Goal: Transaction & Acquisition: Purchase product/service

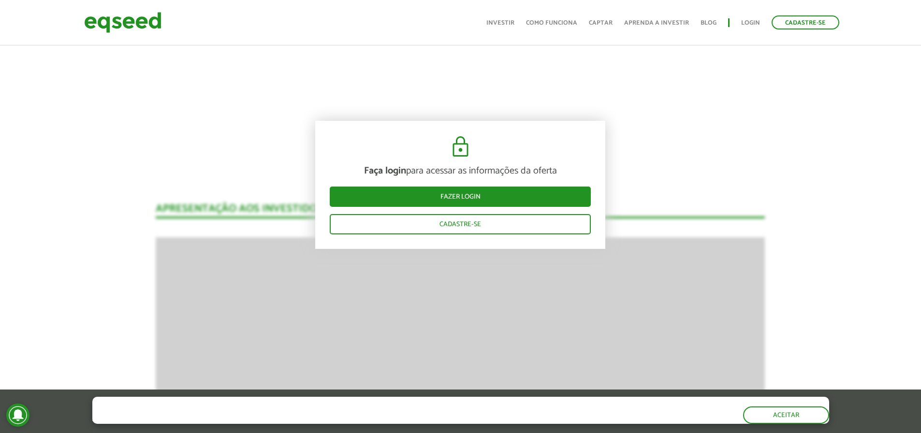
scroll to position [677, 0]
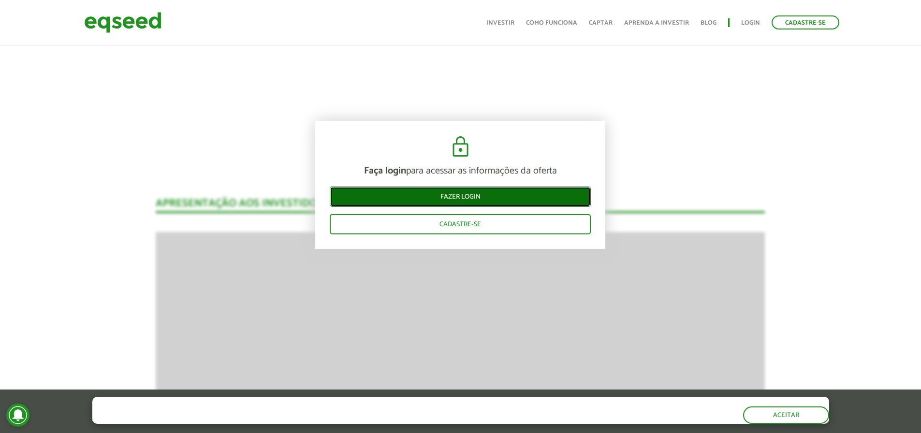
click at [475, 195] on link "Fazer login" at bounding box center [460, 197] width 261 height 20
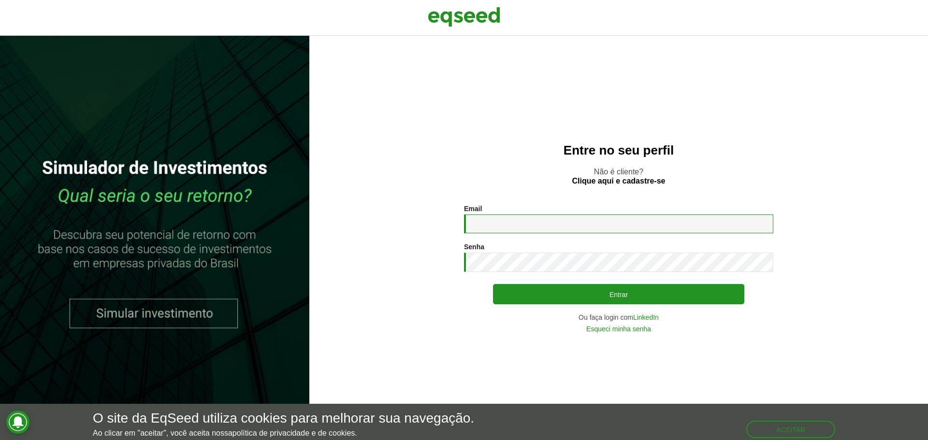
click at [536, 231] on input "Email *" at bounding box center [618, 224] width 309 height 19
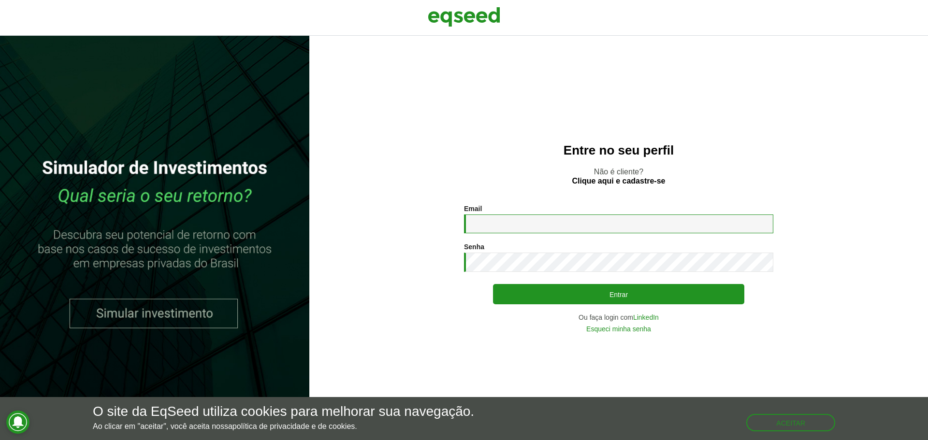
type input "**********"
click at [650, 316] on link "LinkedIn" at bounding box center [646, 317] width 26 height 7
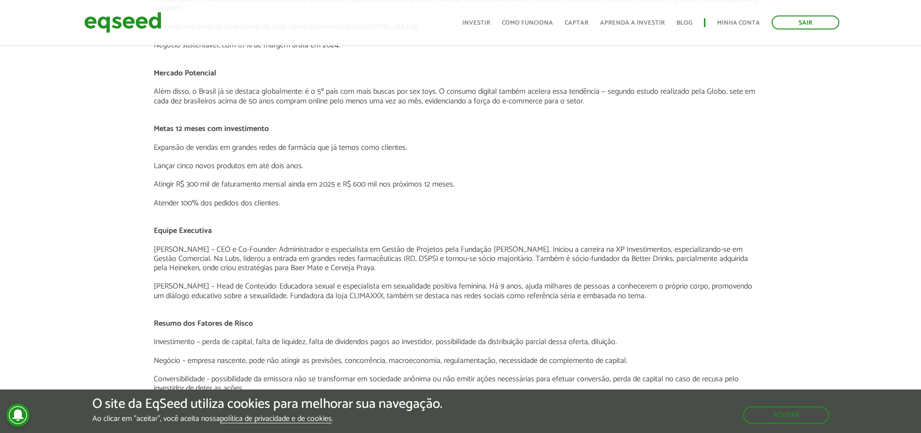
scroll to position [1357, 2]
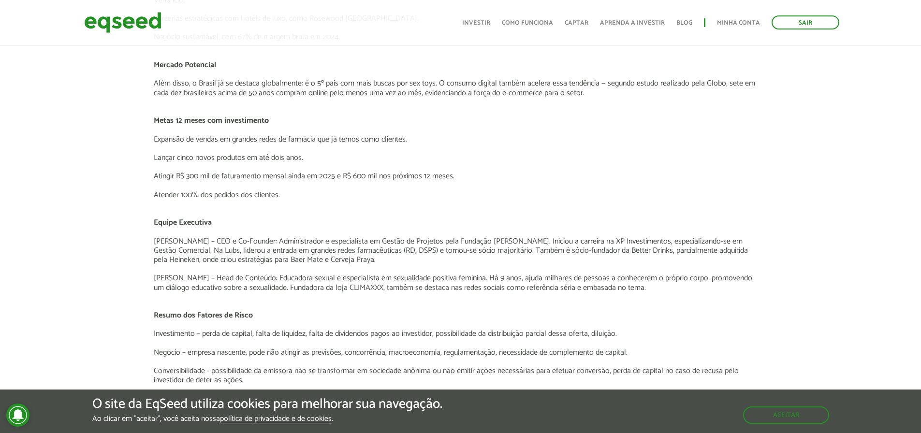
click at [548, 311] on p "Resumo dos Fatores de Risco" at bounding box center [458, 315] width 609 height 9
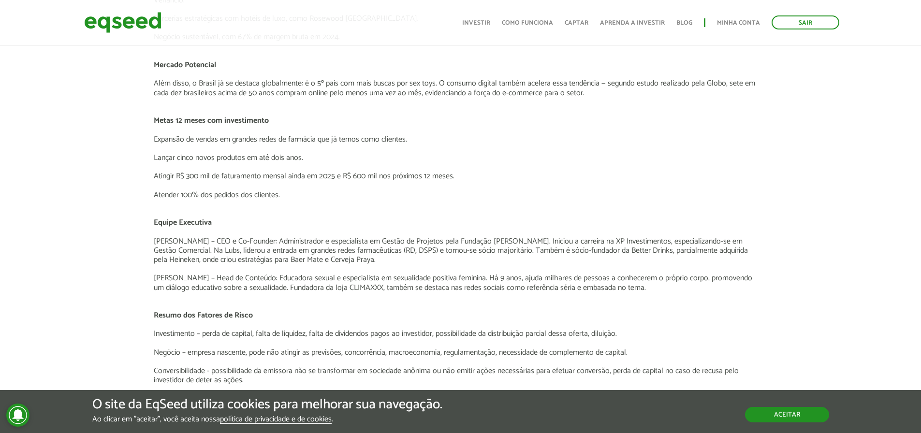
click at [785, 412] on button "Aceitar" at bounding box center [787, 414] width 84 height 15
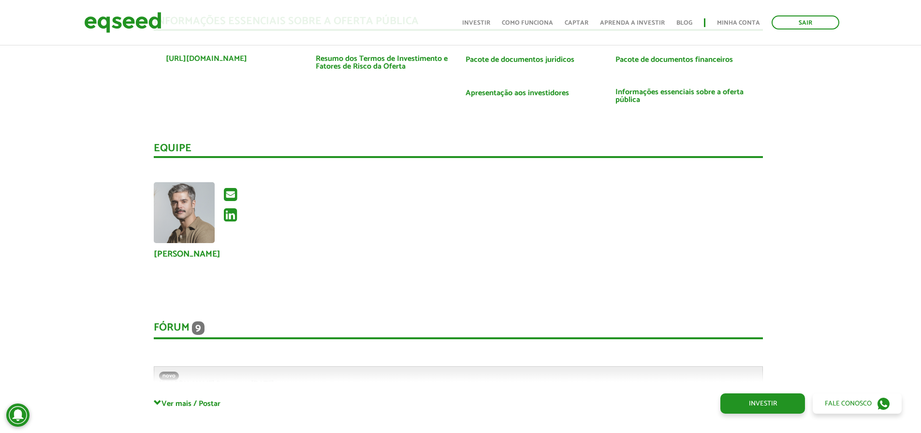
scroll to position [1647, 2]
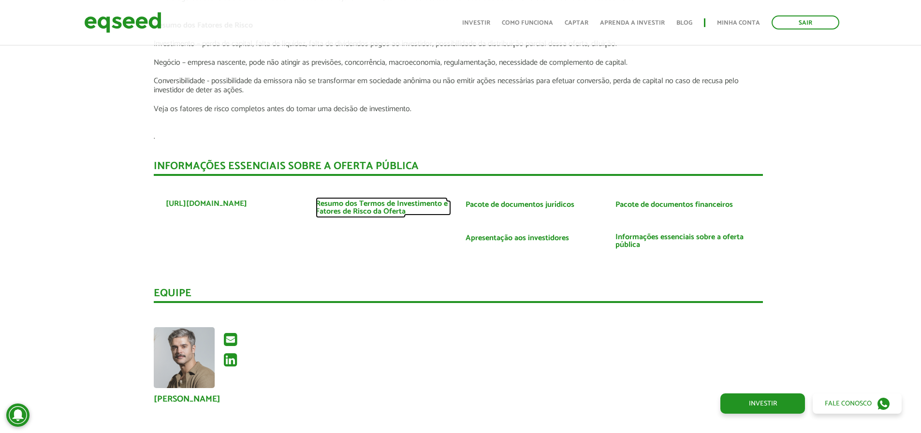
click at [393, 200] on link "Resumo dos Termos de Investimento e Fatores de Risco da Oferta" at bounding box center [383, 207] width 135 height 15
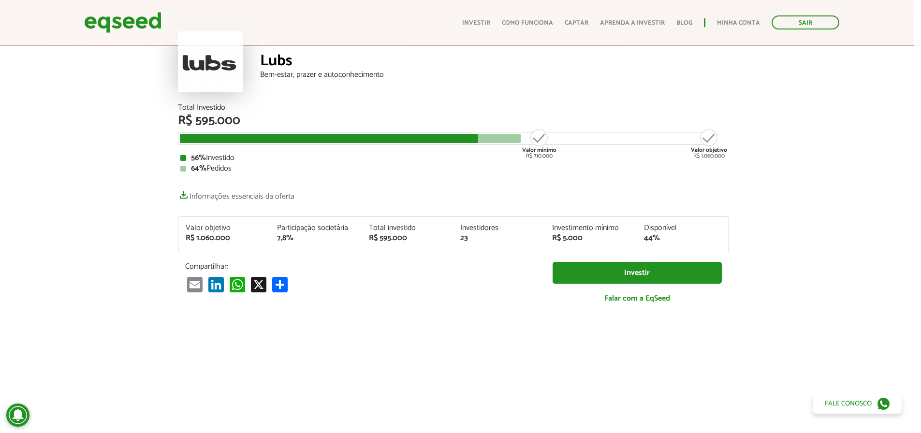
scroll to position [0, 7]
